Goal: Answer question/provide support: Share knowledge or assist other users

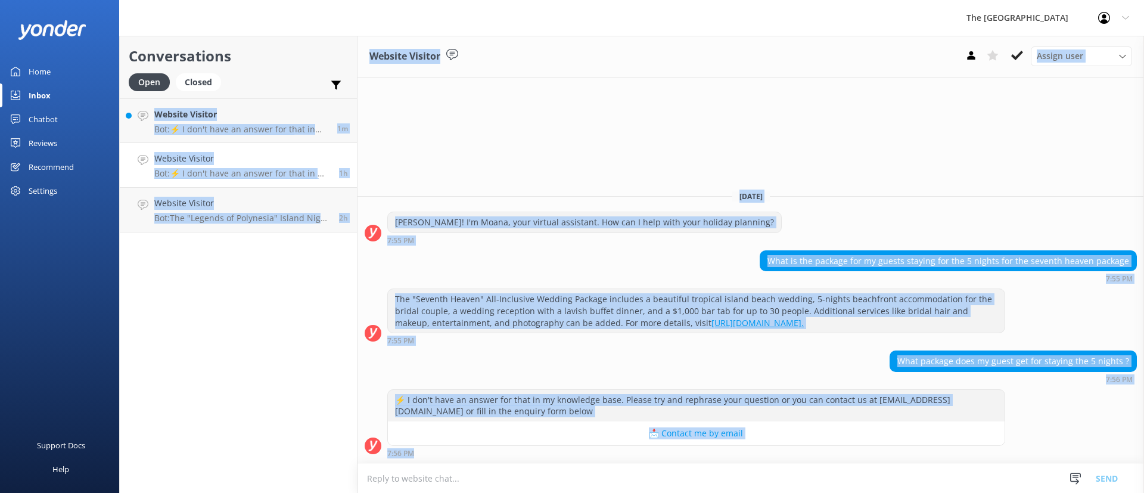
scroll to position [1, 0]
click at [412, 249] on div "[PERSON_NAME]! I'm Moana, your virtual assistant. How can I help with your holi…" at bounding box center [750, 231] width 786 height 39
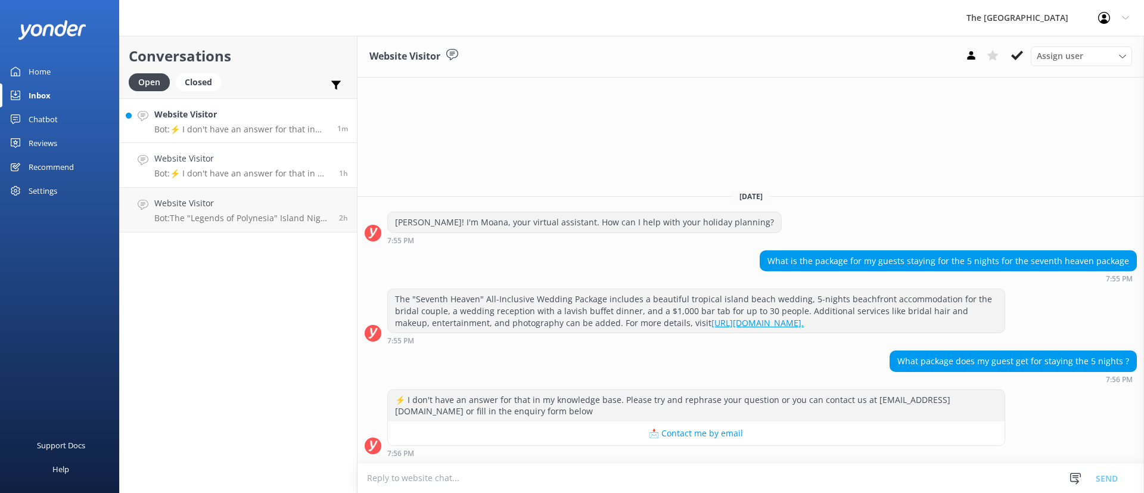
click at [285, 117] on h4 "Website Visitor" at bounding box center [241, 114] width 174 height 13
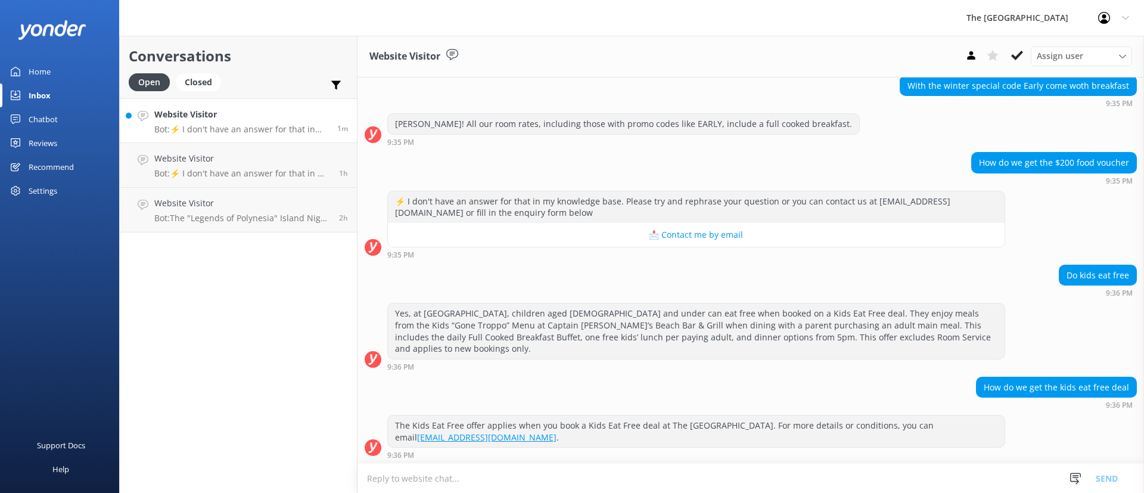
scroll to position [186, 0]
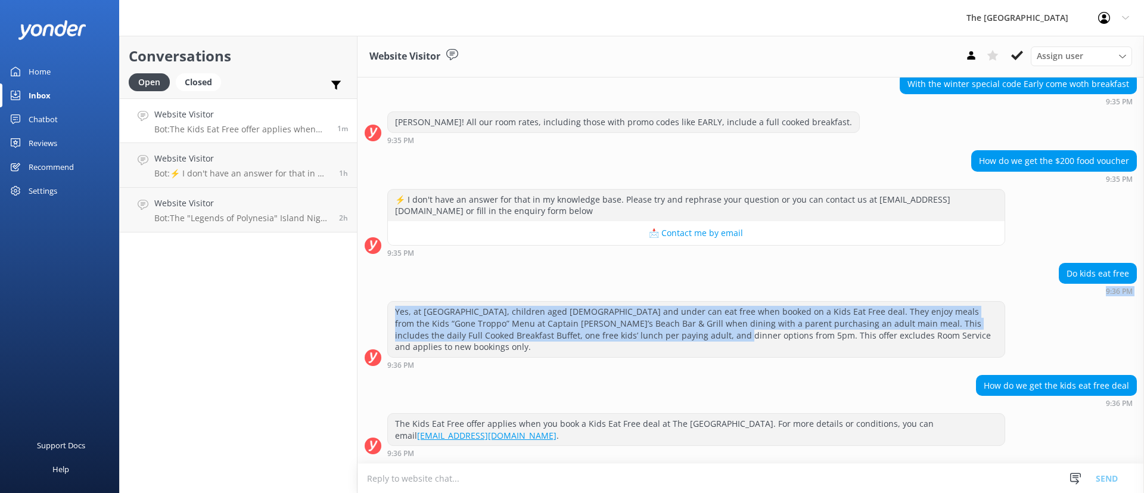
drag, startPoint x: 477, startPoint y: 267, endPoint x: 445, endPoint y: 260, distance: 32.3
click at [445, 260] on div "[DATE] [PERSON_NAME]! I'm Moana, your virtual assistant. How can I help with yo…" at bounding box center [750, 177] width 786 height 572
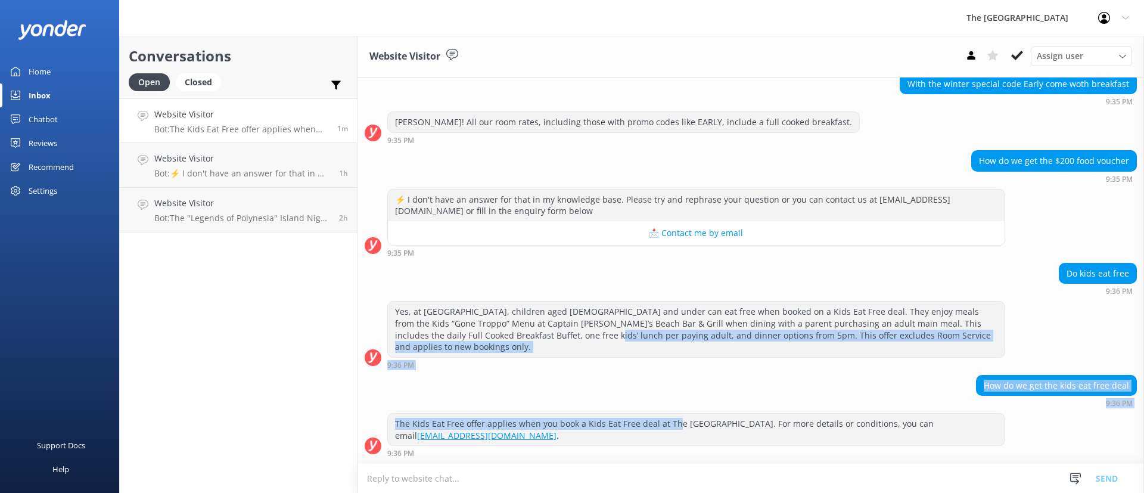
drag, startPoint x: 671, startPoint y: 424, endPoint x: 536, endPoint y: 325, distance: 168.0
click at [536, 325] on div "[DATE] [PERSON_NAME]! I'm Moana, your virtual assistant. How can I help with yo…" at bounding box center [750, 177] width 786 height 572
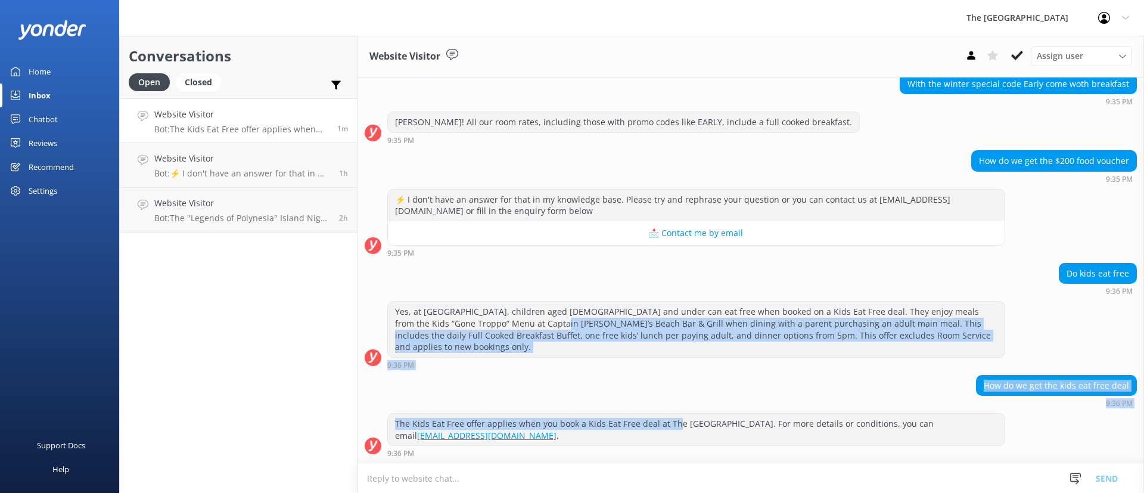
click at [692, 372] on div "Yes, at [GEOGRAPHIC_DATA], children aged [DEMOGRAPHIC_DATA] and under can eat f…" at bounding box center [750, 337] width 786 height 73
click at [745, 363] on div "9:36 PM" at bounding box center [696, 364] width 618 height 8
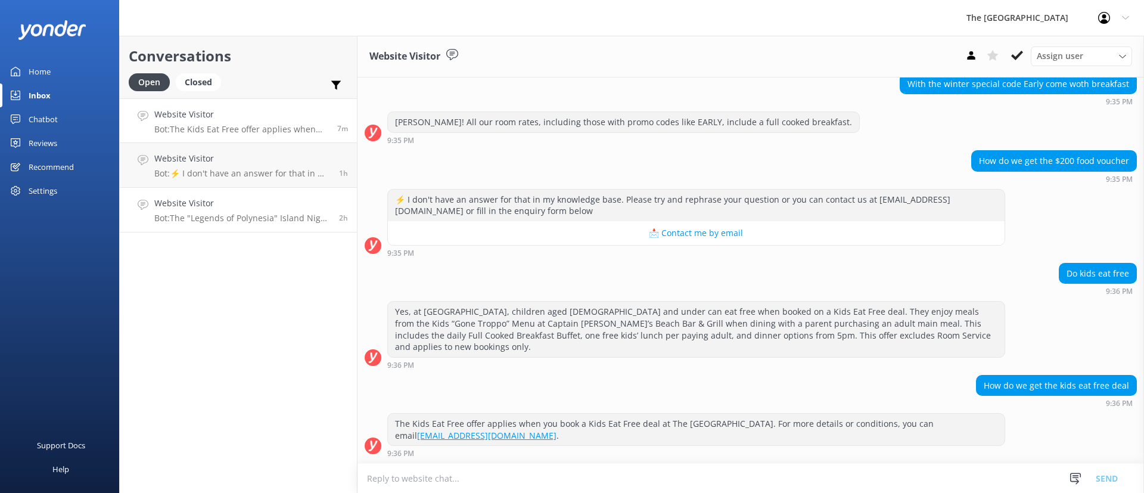
click at [220, 210] on div "Website Visitor Bot: The "Legends of Polynesia" Island Night Umu Feast and Drum…" at bounding box center [242, 210] width 176 height 26
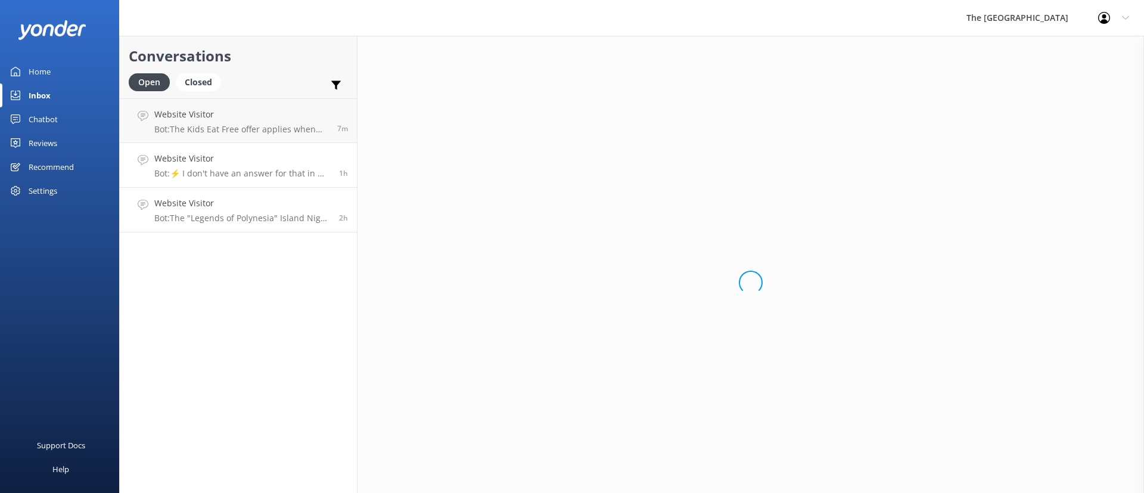
click at [216, 157] on h4 "Website Visitor" at bounding box center [242, 158] width 176 height 13
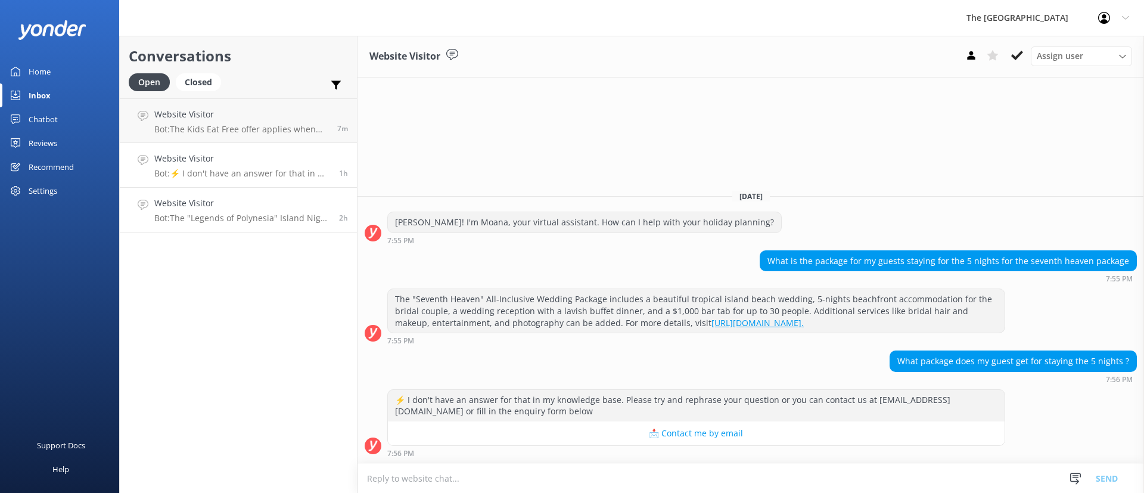
click at [296, 216] on p "Bot: The "Legends of Polynesia" Island Night Umu Feast and Drum Dance Show cost…" at bounding box center [242, 218] width 176 height 11
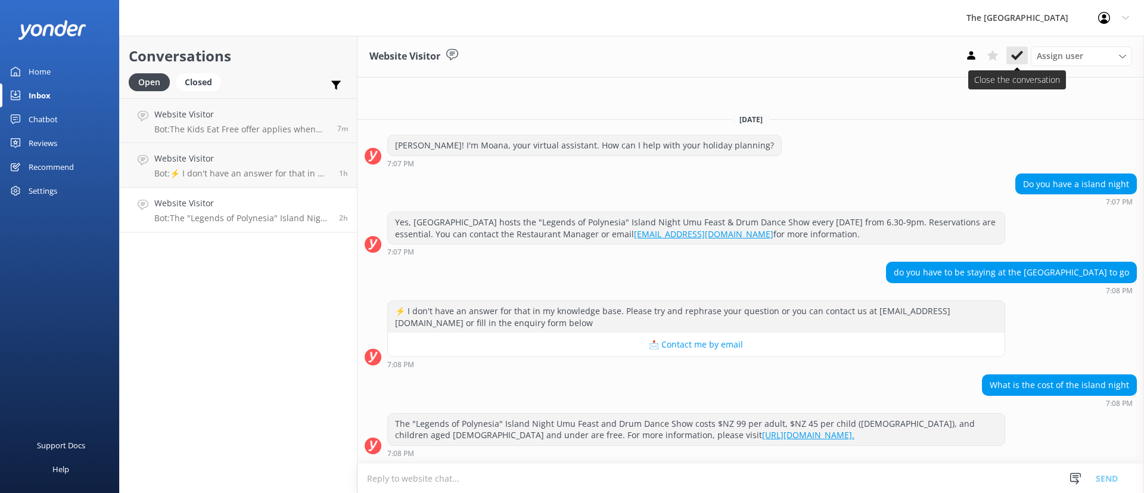
click at [1009, 51] on button at bounding box center [1016, 55] width 21 height 18
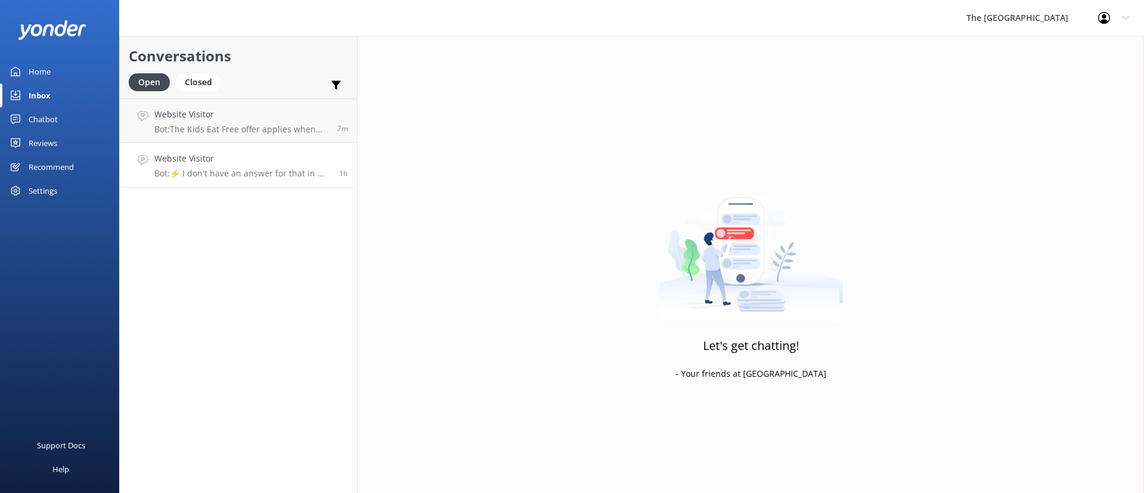
click at [246, 150] on link "Website Visitor Bot: ⚡ I don't have an answer for that in my knowledge base. Pl…" at bounding box center [238, 165] width 237 height 45
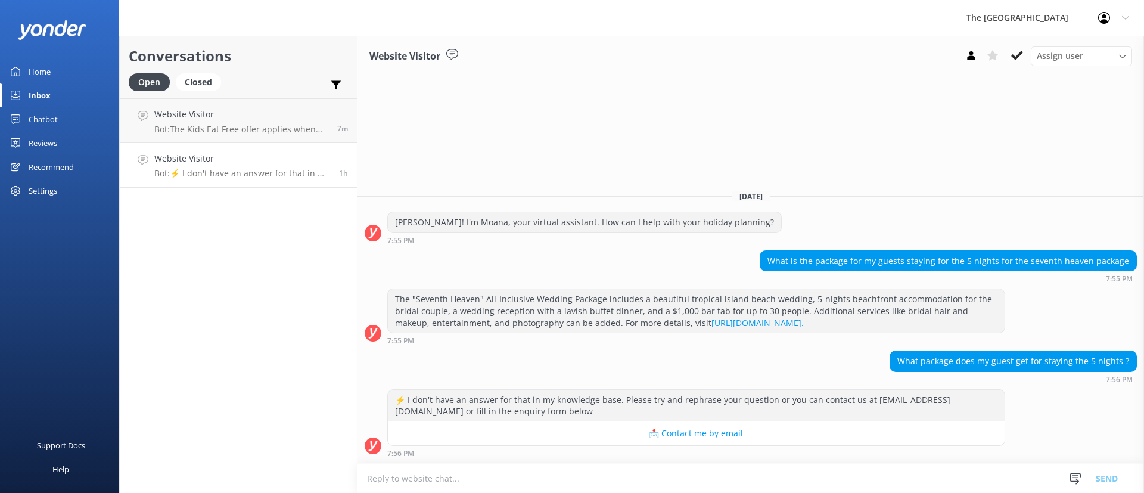
click at [1010, 56] on button at bounding box center [1016, 55] width 21 height 18
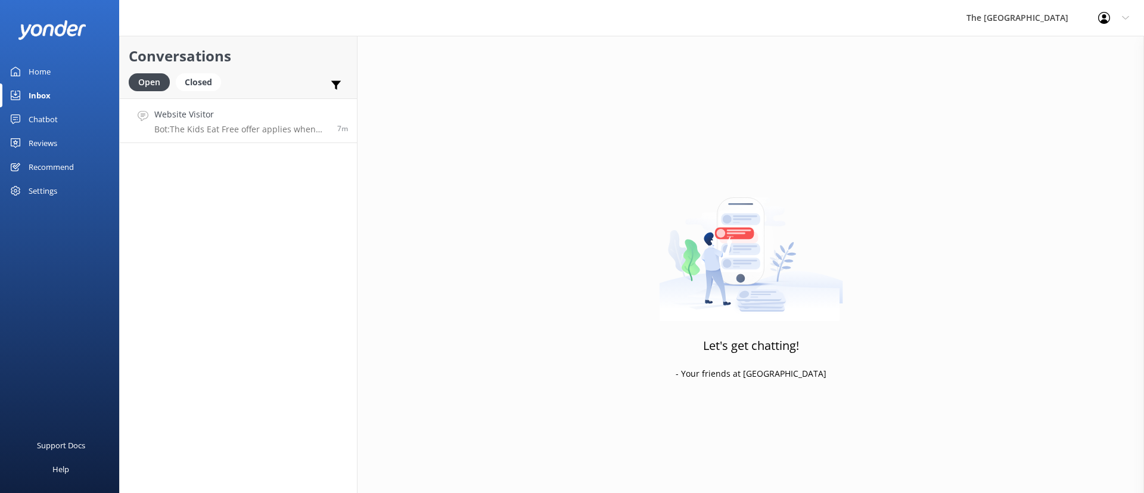
click at [190, 133] on p "Bot: The Kids Eat Free offer applies when you book a Kids Eat Free deal at The …" at bounding box center [241, 129] width 174 height 11
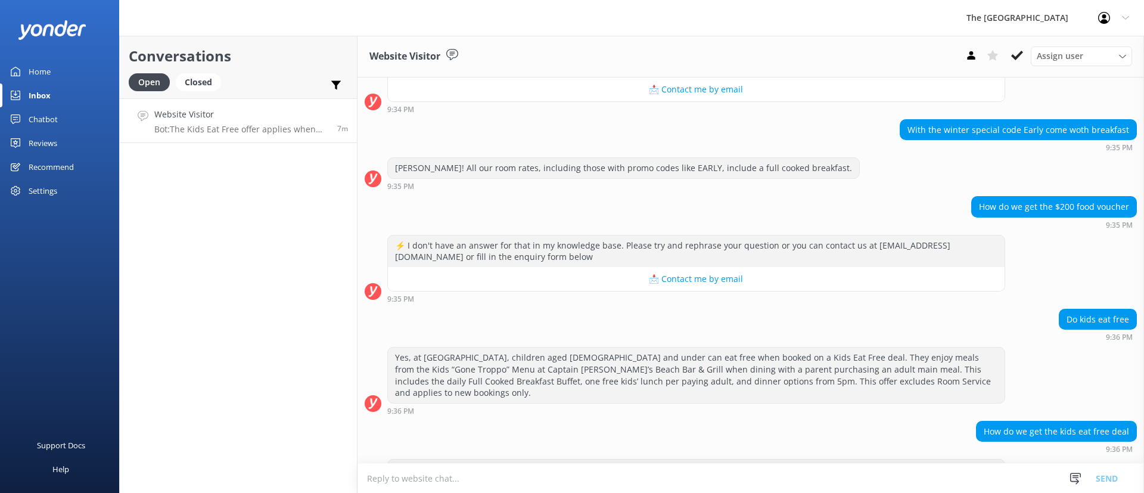
scroll to position [186, 0]
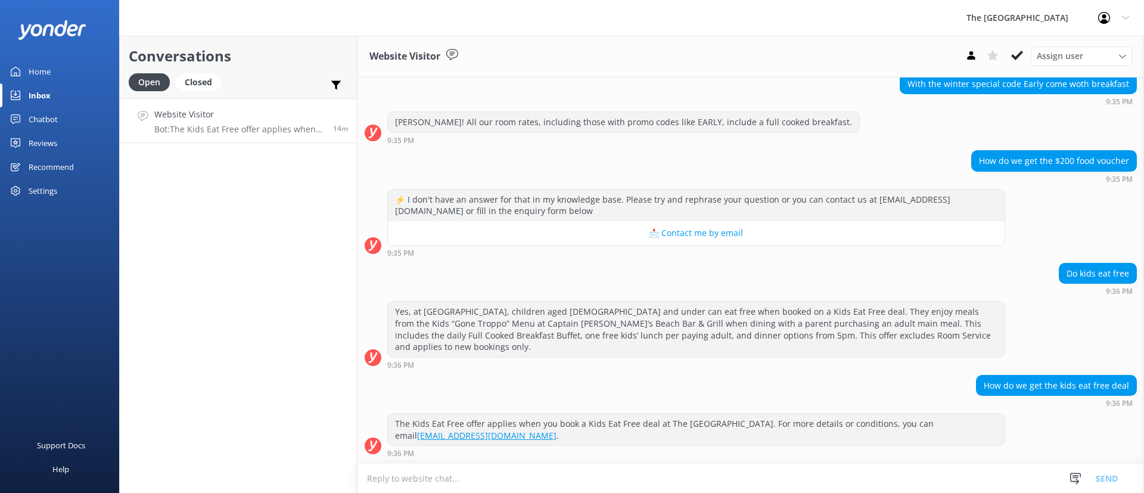
click at [253, 116] on h4 "Website Visitor" at bounding box center [239, 114] width 170 height 13
click at [226, 126] on p "Bot: The Kids Eat Free offer applies when you book a Kids Eat Free deal at The …" at bounding box center [239, 129] width 170 height 11
click at [1018, 60] on icon at bounding box center [1017, 55] width 12 height 12
